Goal: Find specific page/section: Find specific page/section

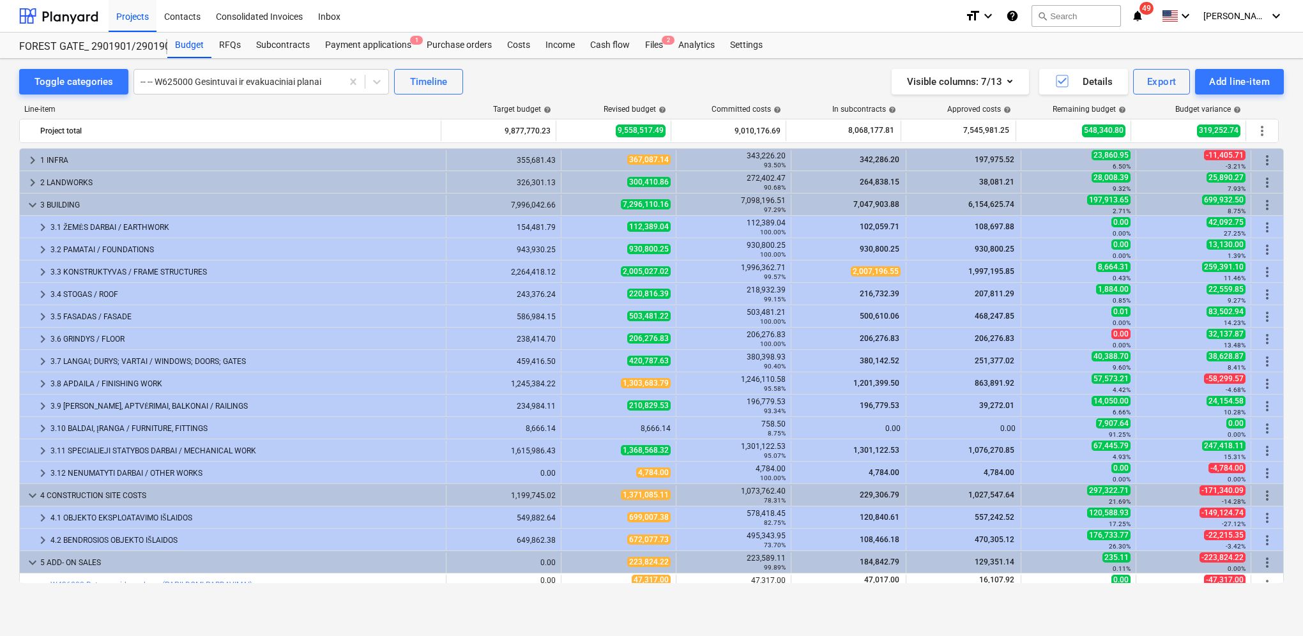
scroll to position [258, 0]
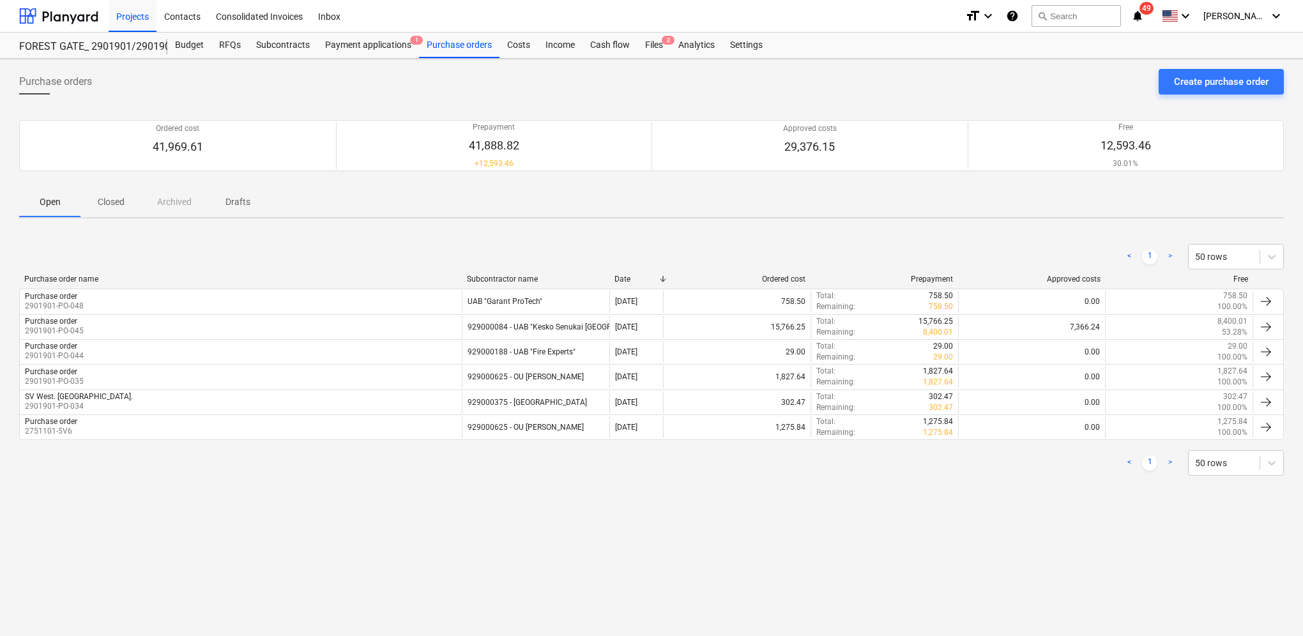
click at [1144, 19] on icon "notifications" at bounding box center [1137, 15] width 13 height 15
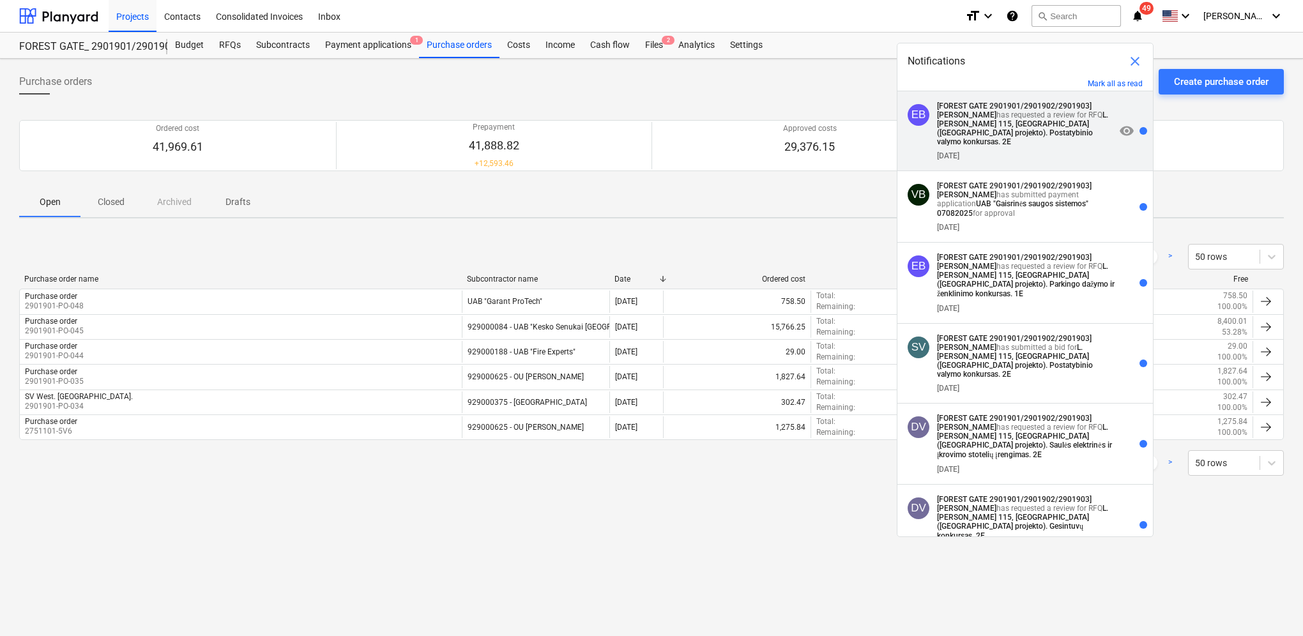
click at [1047, 132] on strong "L. [PERSON_NAME] 115, [GEOGRAPHIC_DATA] ([GEOGRAPHIC_DATA] projekto). Postatybi…" at bounding box center [1022, 129] width 171 height 36
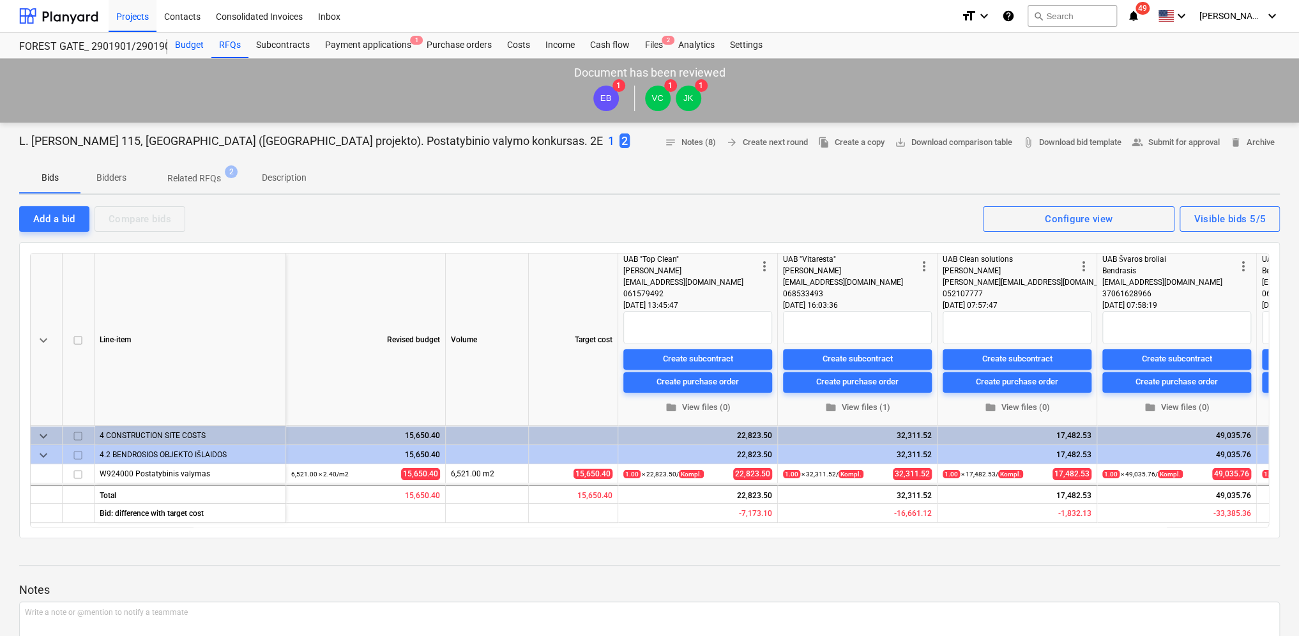
click at [180, 43] on div "Budget" at bounding box center [189, 46] width 44 height 26
